Goal: Information Seeking & Learning: Learn about a topic

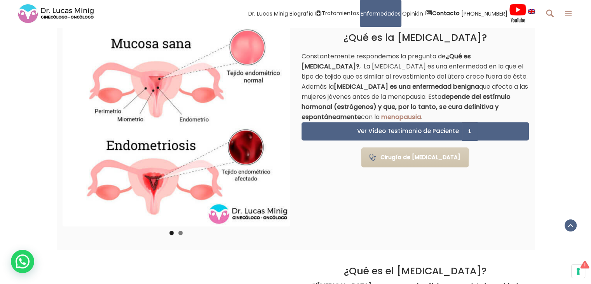
scroll to position [544, 0]
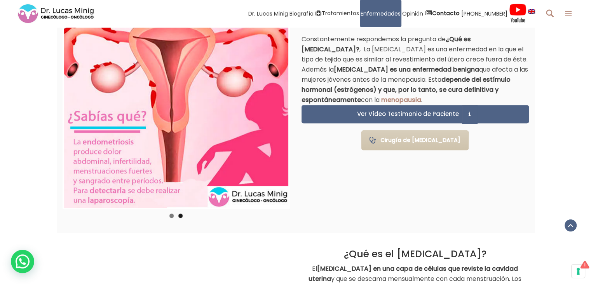
drag, startPoint x: 361, startPoint y: 187, endPoint x: 362, endPoint y: 191, distance: 4.4
click at [361, 188] on div "1 2 Previous Next ¿Qué es la [MEDICAL_DATA]? Constantemente respondemos la preg…" at bounding box center [296, 112] width 478 height 239
click at [319, 215] on div "1 2 Previous Next ¿Qué es la [MEDICAL_DATA]? Constantemente respondemos la preg…" at bounding box center [296, 112] width 478 height 239
click at [174, 215] on ol "1 2" at bounding box center [176, 218] width 224 height 10
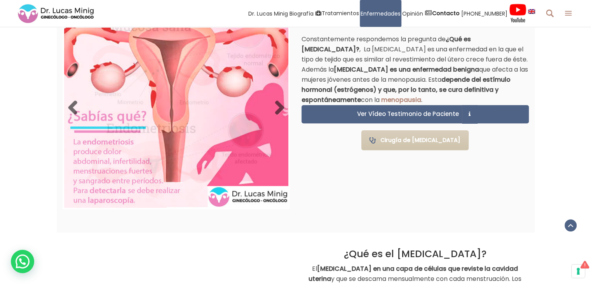
click at [167, 215] on div "1 2 Previous Next" at bounding box center [176, 119] width 227 height 225
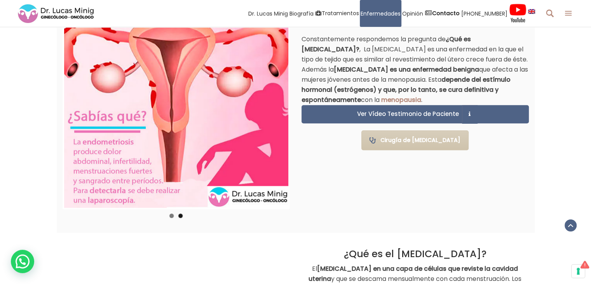
click at [316, 192] on div "1 2 Previous Next ¿Qué es la [MEDICAL_DATA]? Constantemente respondemos la preg…" at bounding box center [296, 112] width 478 height 239
click at [171, 216] on link "1" at bounding box center [171, 215] width 4 height 4
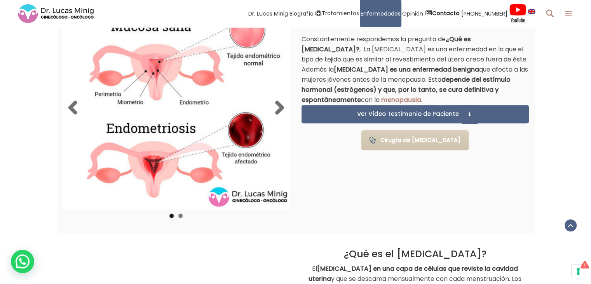
click at [155, 180] on img at bounding box center [176, 108] width 224 height 199
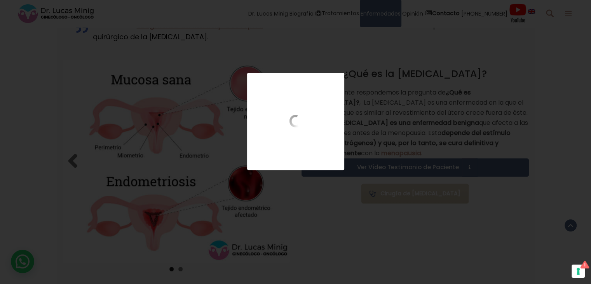
scroll to position [487, 0]
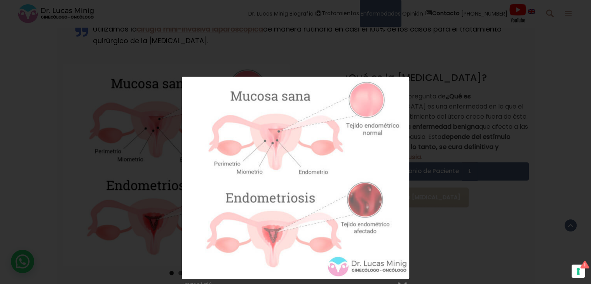
click at [461, 127] on div "Image 1 of 2" at bounding box center [295, 185] width 591 height 216
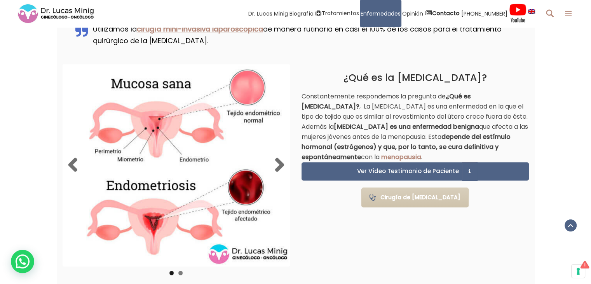
click at [181, 214] on img at bounding box center [176, 165] width 224 height 199
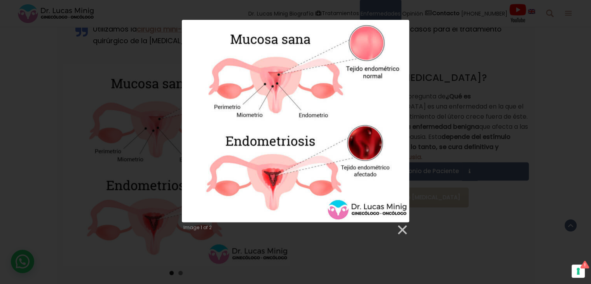
click at [197, 184] on div at bounding box center [295, 121] width 227 height 202
click at [404, 230] on link at bounding box center [402, 230] width 12 height 12
